Goal: Purchase product/service

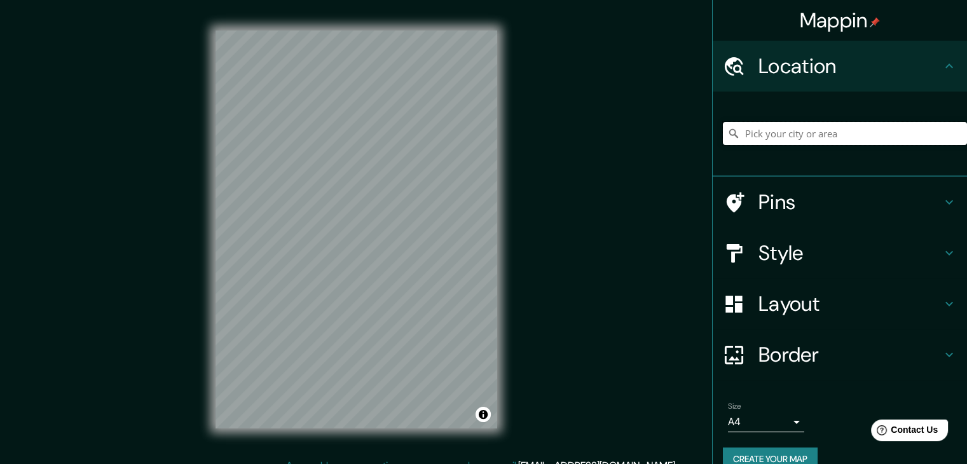
click at [745, 133] on input "Pick your city or area" at bounding box center [845, 133] width 244 height 23
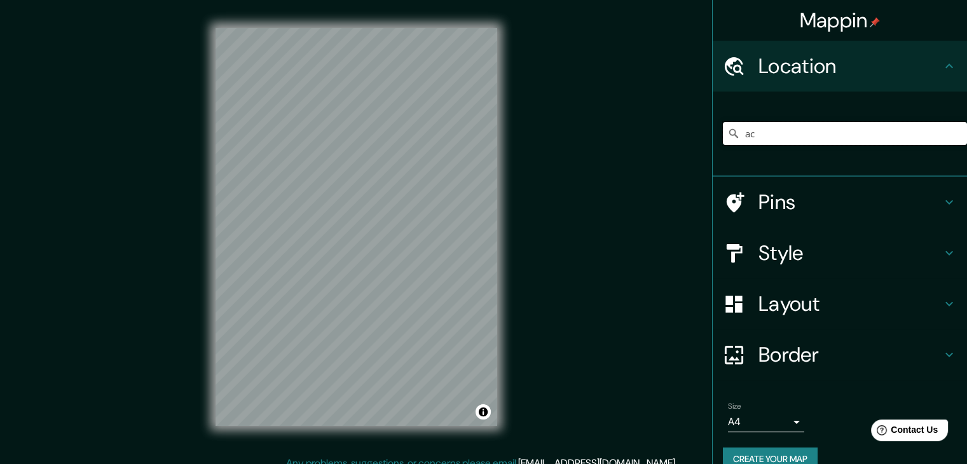
scroll to position [4, 0]
type input "aca"
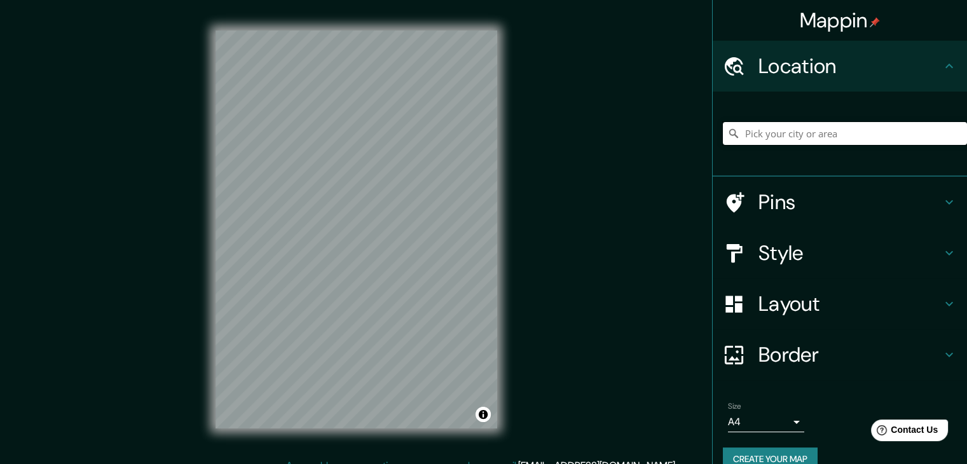
click at [771, 131] on input "Pick your city or area" at bounding box center [845, 133] width 244 height 23
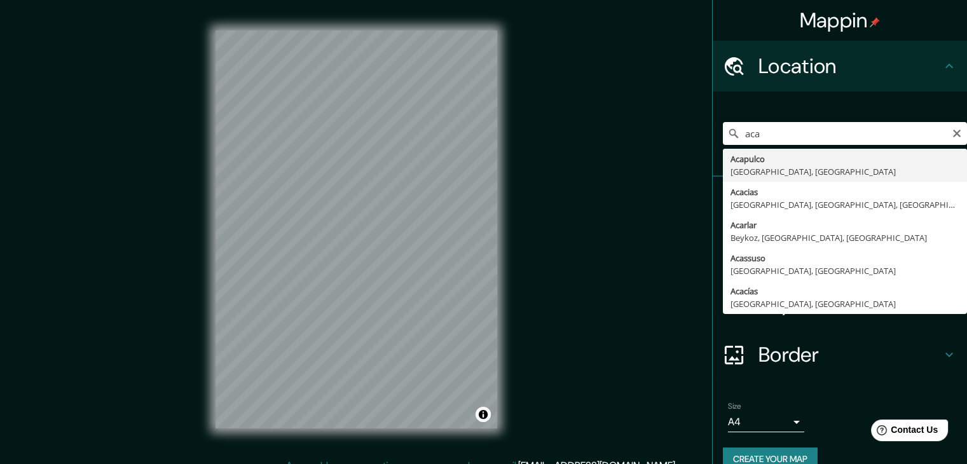
type input "Acapulco, [GEOGRAPHIC_DATA], [GEOGRAPHIC_DATA]"
